Goal: Task Accomplishment & Management: Complete application form

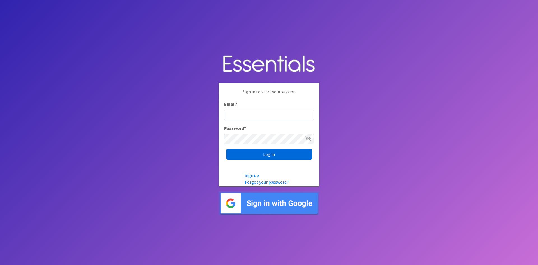
type input "[EMAIL_ADDRESS][DOMAIN_NAME]"
click at [292, 154] on input "Log in" at bounding box center [270, 154] width 86 height 11
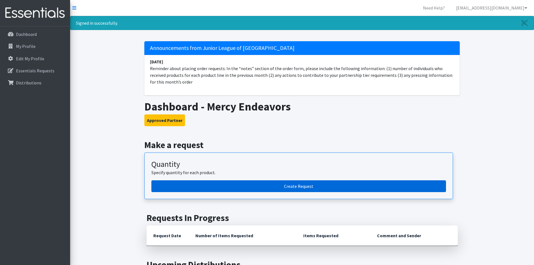
click at [296, 189] on link "Create Request" at bounding box center [298, 186] width 295 height 12
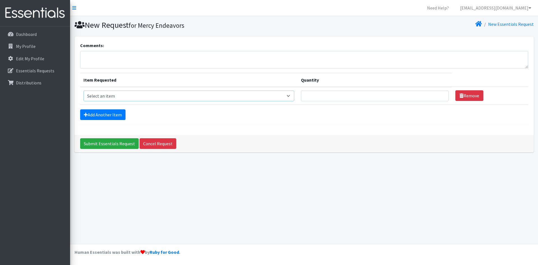
click at [294, 96] on select "Select an item Adult Incontinence - LARGE Bundle Adult Incontinence - MEDIUM Bu…" at bounding box center [189, 96] width 211 height 11
click at [84, 91] on select "Select an item Adult Incontinence - LARGE Bundle Adult Incontinence - MEDIUM Bu…" at bounding box center [189, 96] width 211 height 11
click at [291, 97] on select "Select an item Adult Incontinence - LARGE Bundle Adult Incontinence - MEDIUM Bu…" at bounding box center [189, 96] width 211 height 11
select select "14884"
click at [84, 91] on select "Select an item Adult Incontinence - LARGE Bundle Adult Incontinence - MEDIUM Bu…" at bounding box center [189, 96] width 211 height 11
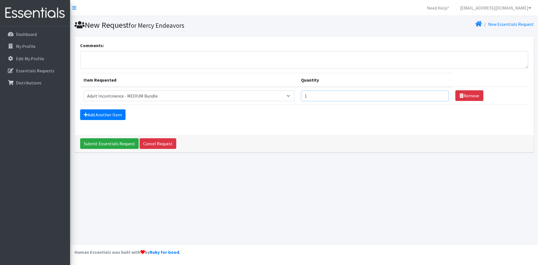
click at [439, 93] on input "1" at bounding box center [375, 96] width 148 height 11
click at [439, 93] on input "2" at bounding box center [375, 96] width 148 height 11
click at [439, 93] on input "3" at bounding box center [375, 96] width 148 height 11
click at [439, 93] on input "4" at bounding box center [375, 96] width 148 height 11
click at [439, 93] on input "5" at bounding box center [375, 96] width 148 height 11
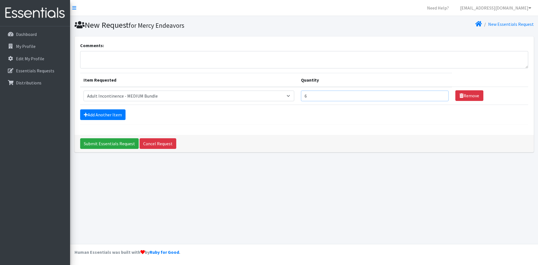
type input "6"
click at [439, 93] on input "6" at bounding box center [375, 96] width 148 height 11
click at [89, 117] on link "Add Another Item" at bounding box center [102, 114] width 45 height 11
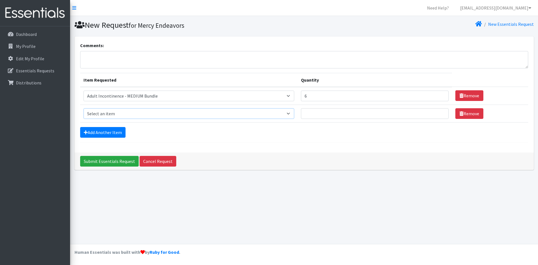
click at [294, 112] on select "Select an item Adult Incontinence - LARGE Bundle Adult Incontinence - MEDIUM Bu…" at bounding box center [189, 113] width 211 height 11
select select "14885"
click at [84, 108] on select "Select an item Adult Incontinence - LARGE Bundle Adult Incontinence - MEDIUM Bu…" at bounding box center [189, 113] width 211 height 11
click at [440, 113] on input "1" at bounding box center [375, 113] width 148 height 11
click at [440, 113] on input "2" at bounding box center [375, 113] width 148 height 11
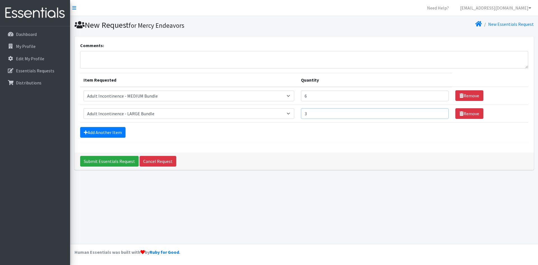
click at [440, 113] on input "3" at bounding box center [375, 113] width 148 height 11
click at [440, 113] on input "4" at bounding box center [375, 113] width 148 height 11
click at [440, 113] on input "5" at bounding box center [375, 113] width 148 height 11
click at [440, 113] on input "6" at bounding box center [375, 113] width 148 height 11
click at [440, 113] on input "7" at bounding box center [375, 113] width 148 height 11
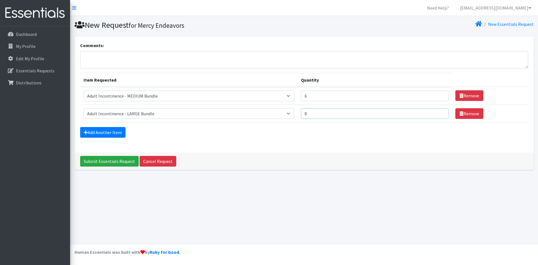
click at [440, 113] on input "8" at bounding box center [375, 113] width 148 height 11
click at [440, 113] on input "9" at bounding box center [375, 113] width 148 height 11
click at [440, 113] on input "10" at bounding box center [375, 113] width 148 height 11
click at [440, 113] on input "11" at bounding box center [375, 113] width 148 height 11
click at [440, 113] on input "12" at bounding box center [375, 113] width 148 height 11
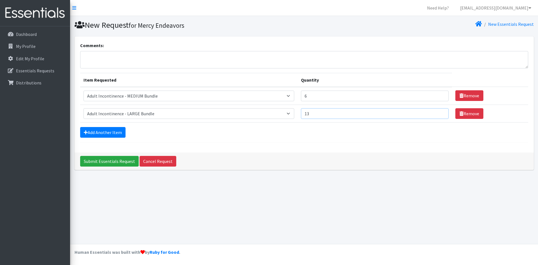
click at [440, 113] on input "13" at bounding box center [375, 113] width 148 height 11
click at [440, 113] on input "14" at bounding box center [375, 113] width 148 height 11
click at [440, 113] on input "15" at bounding box center [375, 113] width 148 height 11
click at [440, 113] on input "16" at bounding box center [375, 113] width 148 height 11
click at [440, 113] on input "17" at bounding box center [375, 113] width 148 height 11
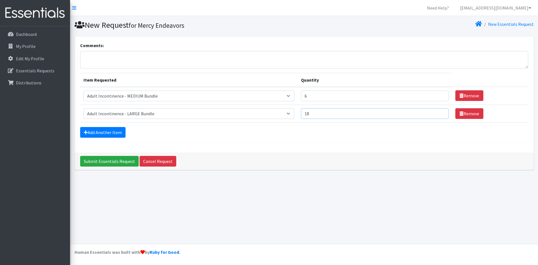
click at [440, 113] on input "18" at bounding box center [375, 113] width 148 height 11
click at [440, 113] on input "19" at bounding box center [375, 113] width 148 height 11
click at [440, 113] on input "20" at bounding box center [375, 113] width 148 height 11
click at [440, 113] on input "21" at bounding box center [375, 113] width 148 height 11
click at [440, 113] on input "22" at bounding box center [375, 113] width 148 height 11
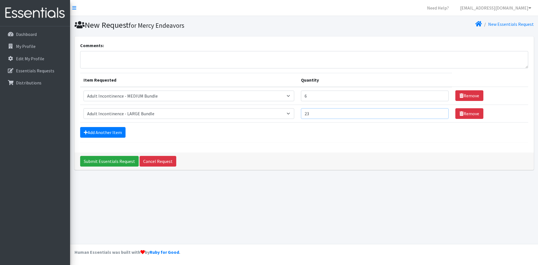
click at [440, 113] on input "23" at bounding box center [375, 113] width 148 height 11
click at [440, 113] on input "24" at bounding box center [375, 113] width 148 height 11
click at [440, 113] on input "25" at bounding box center [375, 113] width 148 height 11
click at [440, 113] on input "26" at bounding box center [375, 113] width 148 height 11
click at [440, 113] on input "27" at bounding box center [375, 113] width 148 height 11
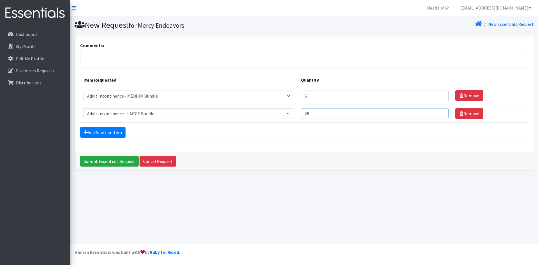
click at [440, 113] on input "28" at bounding box center [375, 113] width 148 height 11
click at [440, 113] on input "29" at bounding box center [375, 113] width 148 height 11
click at [440, 113] on input "30" at bounding box center [375, 113] width 148 height 11
click at [440, 113] on input "31" at bounding box center [375, 113] width 148 height 11
click at [440, 113] on input "32" at bounding box center [375, 113] width 148 height 11
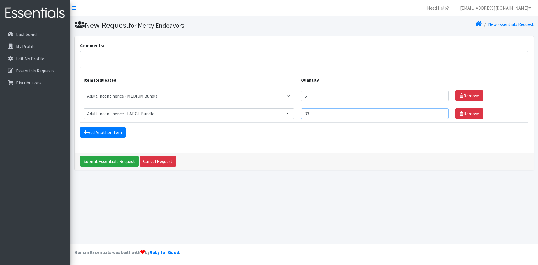
click at [440, 113] on input "33" at bounding box center [375, 113] width 148 height 11
click at [440, 113] on input "34" at bounding box center [375, 113] width 148 height 11
click at [440, 113] on input "35" at bounding box center [375, 113] width 148 height 11
click at [440, 113] on input "36" at bounding box center [375, 113] width 148 height 11
click at [440, 113] on input "37" at bounding box center [375, 113] width 148 height 11
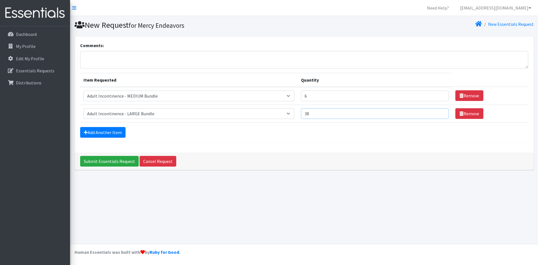
click at [440, 113] on input "38" at bounding box center [375, 113] width 148 height 11
click at [440, 113] on input "39" at bounding box center [375, 113] width 148 height 11
click at [440, 113] on input "40" at bounding box center [375, 113] width 148 height 11
click at [440, 113] on input "41" at bounding box center [375, 113] width 148 height 11
click at [440, 113] on input "42" at bounding box center [375, 113] width 148 height 11
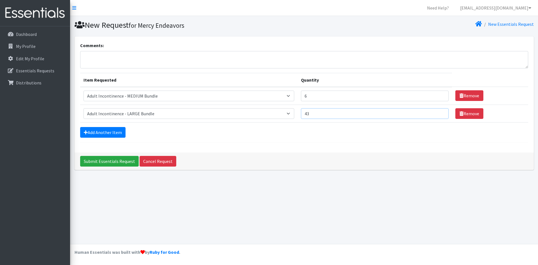
click at [440, 113] on input "43" at bounding box center [375, 113] width 148 height 11
click at [440, 113] on input "44" at bounding box center [375, 113] width 148 height 11
click at [440, 113] on input "45" at bounding box center [375, 113] width 148 height 11
click at [440, 113] on input "46" at bounding box center [375, 113] width 148 height 11
click at [440, 113] on input "47" at bounding box center [375, 113] width 148 height 11
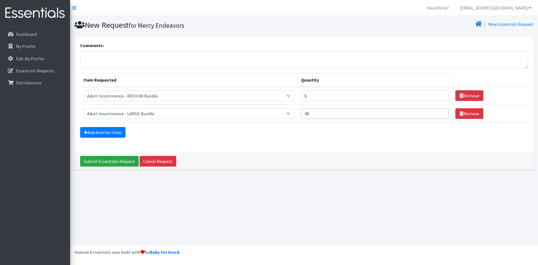
type input "48"
click at [440, 113] on input "48" at bounding box center [375, 113] width 148 height 11
click at [114, 131] on link "Add Another Item" at bounding box center [102, 132] width 45 height 11
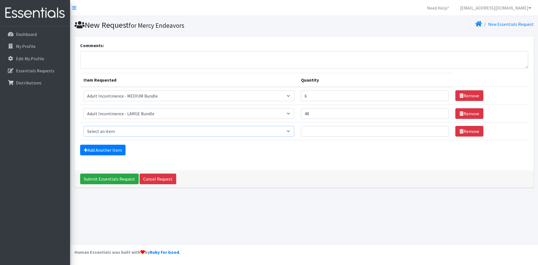
click at [294, 128] on select "Select an item Adult Incontinence - LARGE Bundle Adult Incontinence - MEDIUM Bu…" at bounding box center [189, 131] width 211 height 11
select select "14886"
click at [84, 126] on select "Select an item Adult Incontinence - LARGE Bundle Adult Incontinence - MEDIUM Bu…" at bounding box center [189, 131] width 211 height 11
click at [440, 129] on input "1" at bounding box center [375, 131] width 148 height 11
click at [440, 129] on input "2" at bounding box center [375, 131] width 148 height 11
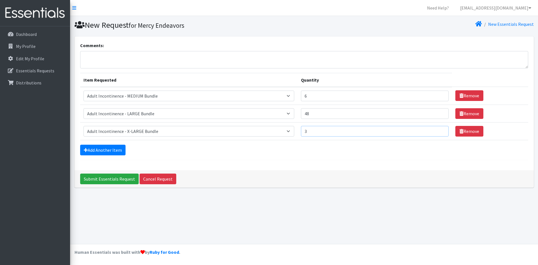
click at [440, 129] on input "3" at bounding box center [375, 131] width 148 height 11
click at [440, 129] on input "4" at bounding box center [375, 131] width 148 height 11
click at [440, 129] on input "5" at bounding box center [375, 131] width 148 height 11
click at [440, 129] on input "6" at bounding box center [375, 131] width 148 height 11
click at [440, 129] on input "7" at bounding box center [375, 131] width 148 height 11
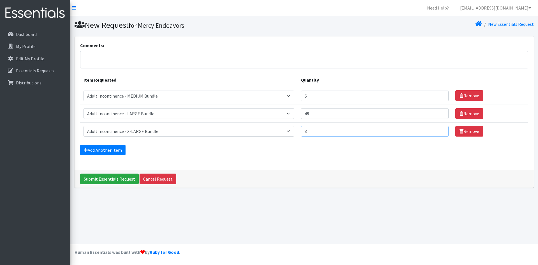
click at [440, 129] on input "8" at bounding box center [375, 131] width 148 height 11
click at [440, 129] on input "9" at bounding box center [375, 131] width 148 height 11
click at [440, 129] on input "10" at bounding box center [375, 131] width 148 height 11
click at [440, 129] on input "11" at bounding box center [375, 131] width 148 height 11
click at [440, 129] on input "12" at bounding box center [375, 131] width 148 height 11
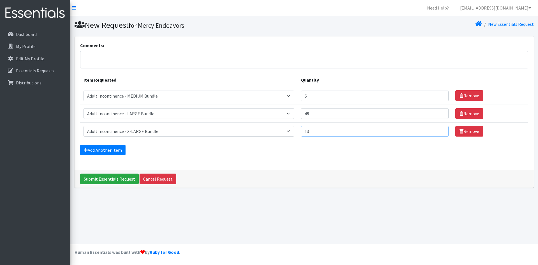
click at [440, 129] on input "13" at bounding box center [375, 131] width 148 height 11
click at [440, 129] on input "17" at bounding box center [375, 131] width 148 height 11
click at [440, 129] on input "18" at bounding box center [375, 131] width 148 height 11
click at [440, 133] on input "17" at bounding box center [375, 131] width 148 height 11
type input "16"
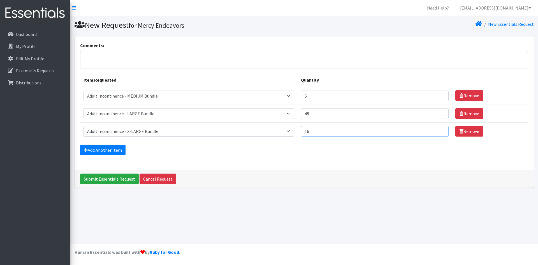
click at [440, 133] on input "16" at bounding box center [375, 131] width 148 height 11
click at [87, 152] on link "Add Another Item" at bounding box center [102, 150] width 45 height 11
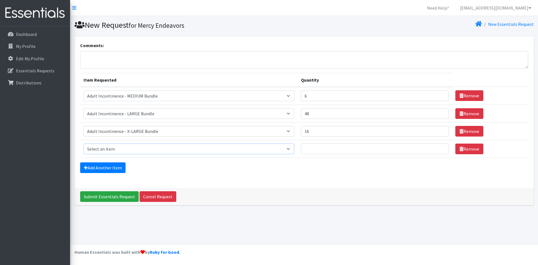
click at [292, 150] on select "Select an item Adult Incontinence - LARGE Bundle Adult Incontinence - MEDIUM Bu…" at bounding box center [189, 149] width 211 height 11
select select "14887"
click at [84, 144] on select "Select an item Adult Incontinence - LARGE Bundle Adult Incontinence - MEDIUM Bu…" at bounding box center [189, 149] width 211 height 11
click at [438, 147] on input "1" at bounding box center [375, 149] width 148 height 11
click at [438, 147] on input "2" at bounding box center [375, 149] width 148 height 11
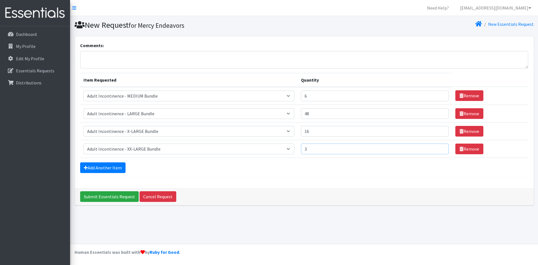
click at [438, 147] on input "3" at bounding box center [375, 149] width 148 height 11
click at [438, 147] on input "4" at bounding box center [375, 149] width 148 height 11
click at [438, 147] on input "5" at bounding box center [375, 149] width 148 height 11
click at [438, 147] on input "6" at bounding box center [375, 149] width 148 height 11
click at [438, 147] on input "7" at bounding box center [375, 149] width 148 height 11
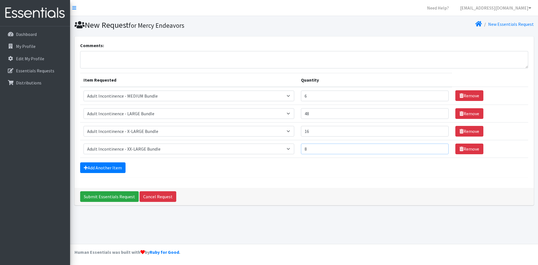
click at [438, 147] on input "8" at bounding box center [375, 149] width 148 height 11
click at [438, 147] on input "9" at bounding box center [375, 149] width 148 height 11
click at [438, 147] on input "10" at bounding box center [375, 149] width 148 height 11
click at [438, 147] on input "11" at bounding box center [375, 149] width 148 height 11
type input "12"
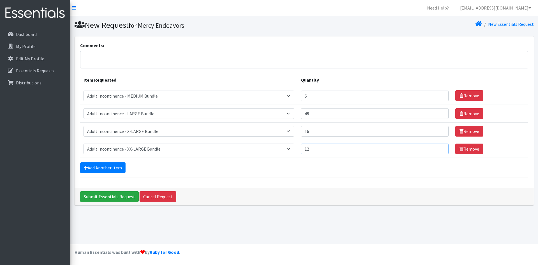
click at [438, 147] on input "12" at bounding box center [375, 149] width 148 height 11
click at [114, 170] on link "Add Another Item" at bounding box center [102, 167] width 45 height 11
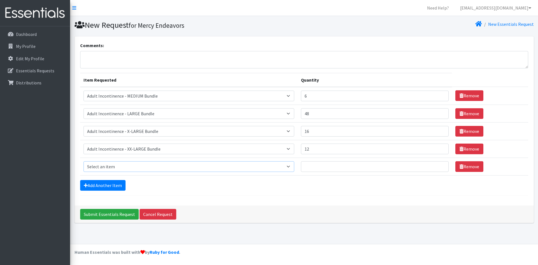
click at [293, 167] on select "Select an item Adult Incontinence - LARGE Bundle Adult Incontinence - MEDIUM Bu…" at bounding box center [189, 166] width 211 height 11
select select "14888"
click at [84, 161] on select "Select an item Adult Incontinence - LARGE Bundle Adult Incontinence - MEDIUM Bu…" at bounding box center [189, 166] width 211 height 11
type input "1"
click at [440, 165] on input "1" at bounding box center [375, 166] width 148 height 11
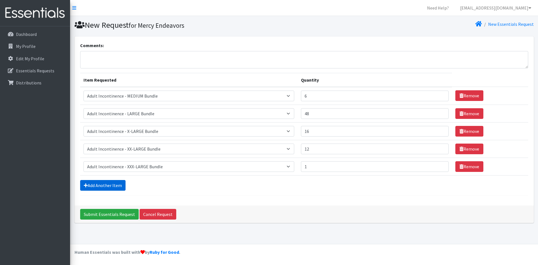
click at [122, 189] on link "Add Another Item" at bounding box center [102, 185] width 45 height 11
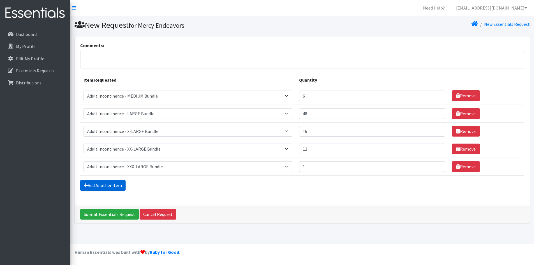
scroll to position [1, 0]
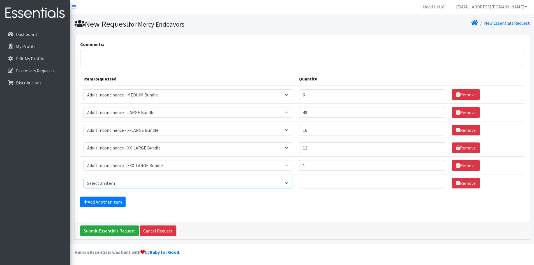
click at [292, 184] on select "Select an item Adult Incontinence - LARGE Bundle Adult Incontinence - MEDIUM Bu…" at bounding box center [188, 183] width 209 height 11
select select "15373"
click at [84, 178] on select "Select an item Adult Incontinence - LARGE Bundle Adult Incontinence - MEDIUM Bu…" at bounding box center [188, 183] width 209 height 11
click at [437, 181] on input "1" at bounding box center [372, 183] width 146 height 11
click at [437, 181] on input "2" at bounding box center [372, 183] width 146 height 11
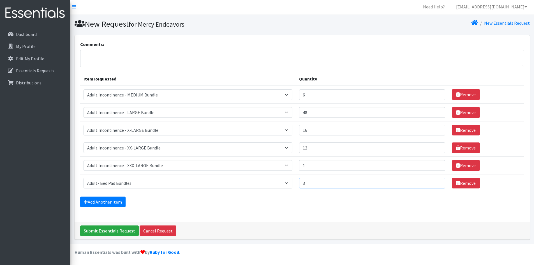
click at [437, 181] on input "3" at bounding box center [372, 183] width 146 height 11
click at [437, 181] on input "4" at bounding box center [372, 183] width 146 height 11
click at [437, 181] on input "5" at bounding box center [372, 183] width 146 height 11
click at [437, 181] on input "6" at bounding box center [372, 183] width 146 height 11
click at [437, 181] on input "7" at bounding box center [372, 183] width 146 height 11
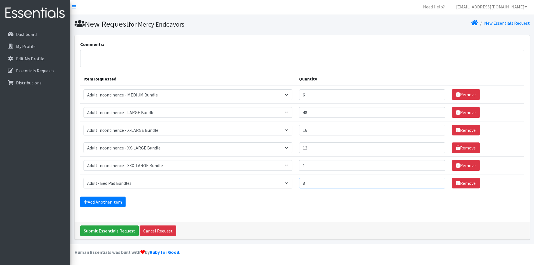
click at [437, 181] on input "8" at bounding box center [372, 183] width 146 height 11
click at [437, 181] on input "9" at bounding box center [372, 183] width 146 height 11
click at [437, 181] on input "10" at bounding box center [372, 183] width 146 height 11
click at [437, 181] on input "11" at bounding box center [372, 183] width 146 height 11
click at [437, 181] on input "12" at bounding box center [372, 183] width 146 height 11
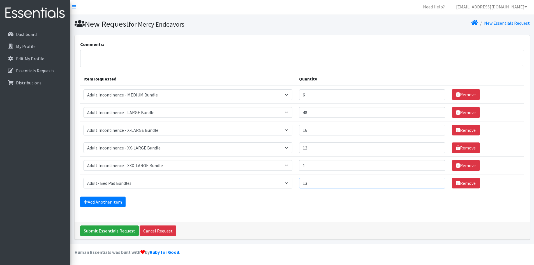
click at [437, 181] on input "13" at bounding box center [372, 183] width 146 height 11
click at [437, 181] on input "14" at bounding box center [372, 183] width 146 height 11
click at [437, 181] on input "15" at bounding box center [372, 183] width 146 height 11
click at [437, 181] on input "16" at bounding box center [372, 183] width 146 height 11
click at [437, 181] on input "17" at bounding box center [372, 183] width 146 height 11
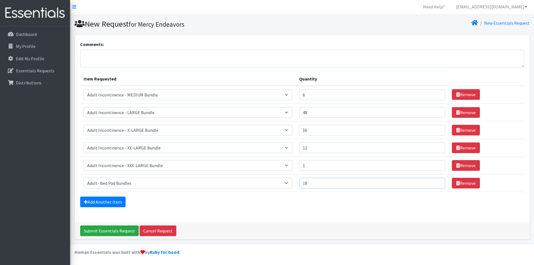
click at [437, 181] on input "18" at bounding box center [372, 183] width 146 height 11
click at [437, 181] on input "19" at bounding box center [372, 183] width 146 height 11
type input "20"
click at [437, 181] on input "20" at bounding box center [372, 183] width 146 height 11
click at [87, 205] on link "Add Another Item" at bounding box center [102, 202] width 45 height 11
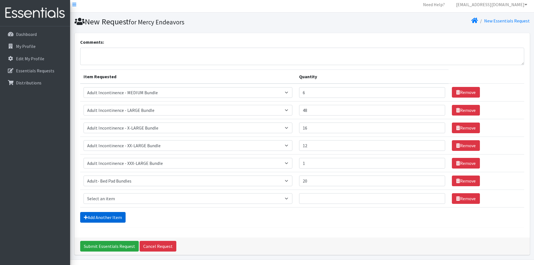
scroll to position [19, 0]
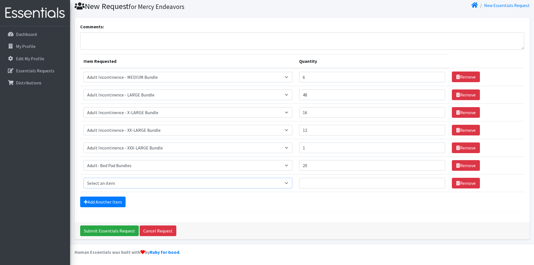
click at [291, 183] on select "Select an item Adult Incontinence - LARGE Bundle Adult Incontinence - MEDIUM Bu…" at bounding box center [188, 183] width 209 height 11
select select "14891"
click at [84, 178] on select "Select an item Adult Incontinence - LARGE Bundle Adult Incontinence - MEDIUM Bu…" at bounding box center [188, 183] width 209 height 11
click at [436, 181] on input "1" at bounding box center [372, 183] width 146 height 11
click at [436, 181] on input "2" at bounding box center [372, 183] width 146 height 11
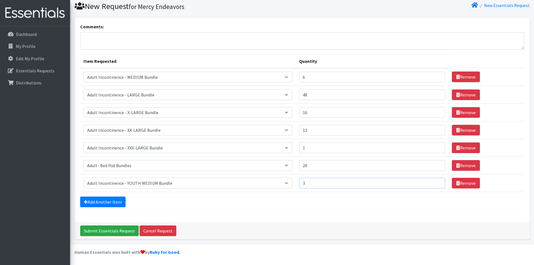
click at [436, 181] on input "3" at bounding box center [372, 183] width 146 height 11
click at [436, 181] on input "4" at bounding box center [372, 183] width 146 height 11
click at [436, 181] on input "5" at bounding box center [372, 183] width 146 height 11
click at [436, 181] on input "6" at bounding box center [372, 183] width 146 height 11
click at [436, 181] on input "7" at bounding box center [372, 183] width 146 height 11
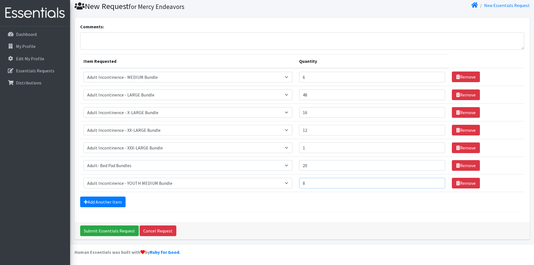
type input "8"
click at [436, 181] on input "8" at bounding box center [372, 183] width 146 height 11
click at [130, 42] on textarea "Comments:" at bounding box center [302, 40] width 444 height 17
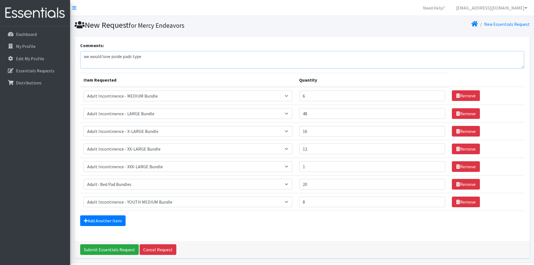
click at [120, 56] on textarea "we would love poide pads type" at bounding box center [302, 59] width 444 height 17
click at [155, 56] on textarea "we would love poise pads type" at bounding box center [302, 59] width 444 height 17
click at [213, 56] on textarea "we would love poise pads type adult pads/liners if you have any... also I did n…" at bounding box center [302, 59] width 444 height 17
click at [262, 56] on textarea "we would love poise pads type adult pads/liners if you have any... also, I did …" at bounding box center [302, 59] width 444 height 17
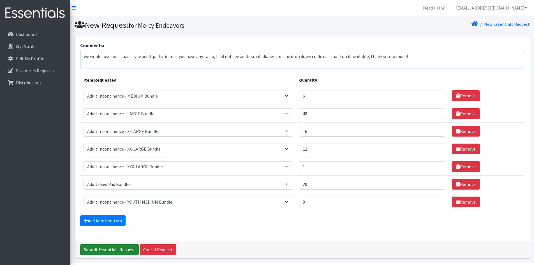
type textarea "we would love poise pads type adult pads/liners if you have any... also, I did …"
click at [109, 248] on input "Submit Essentials Request" at bounding box center [109, 249] width 59 height 11
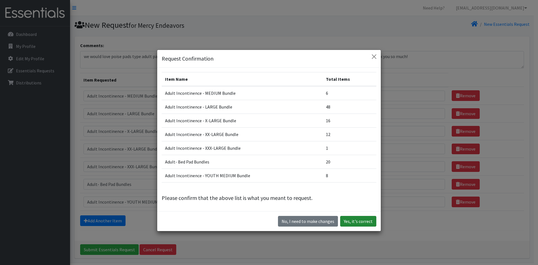
click at [359, 221] on button "Yes, it's correct" at bounding box center [358, 221] width 36 height 11
